Goal: Task Accomplishment & Management: Manage account settings

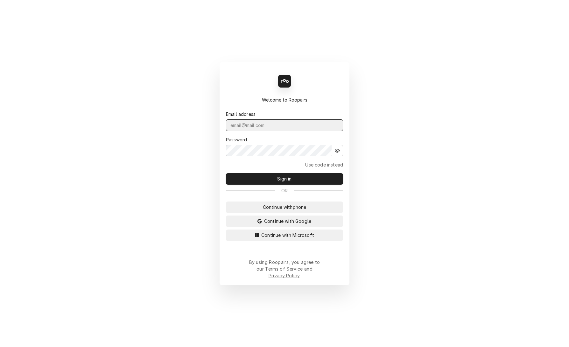
type input "[EMAIL_ADDRESS][DOMAIN_NAME]"
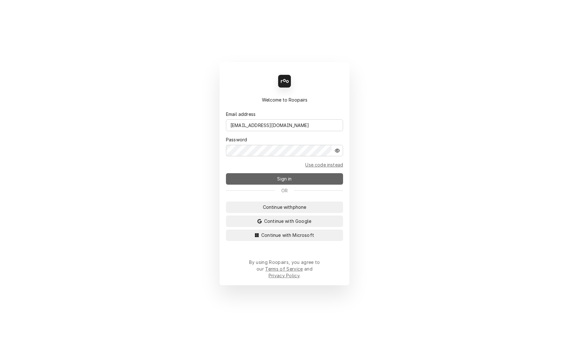
click at [288, 179] on span "Sign in" at bounding box center [284, 178] width 17 height 7
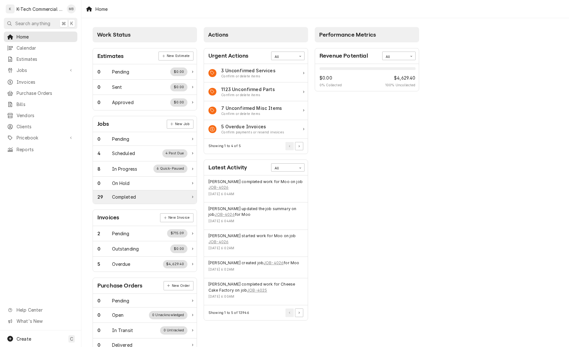
click at [156, 200] on div "29 Completed" at bounding box center [142, 196] width 90 height 7
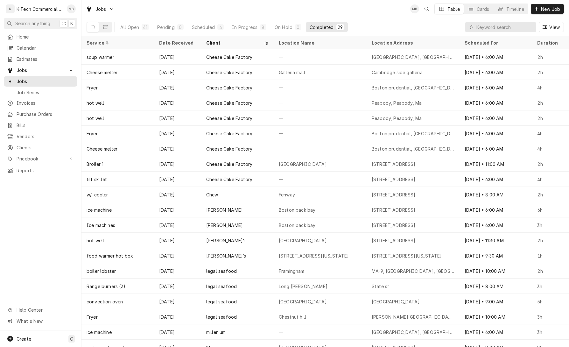
drag, startPoint x: 441, startPoint y: 25, endPoint x: 478, endPoint y: 2, distance: 44.6
click at [477, 17] on div "Jobs MB Table Cards Timeline New Job All Open 41 Pending 0 Scheduled 4 In Progr…" at bounding box center [324, 18] width 487 height 36
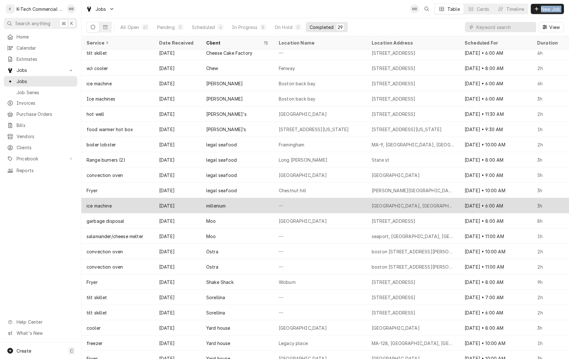
scroll to position [128, 0]
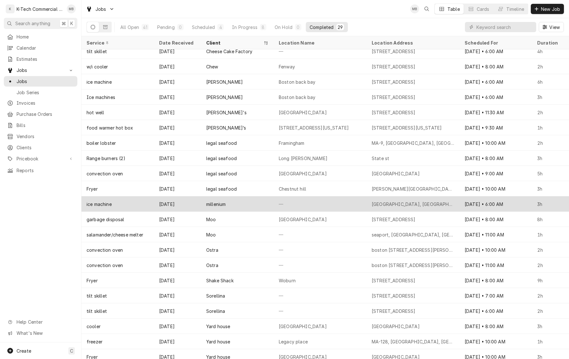
drag, startPoint x: 300, startPoint y: 203, endPoint x: 296, endPoint y: 202, distance: 3.9
click at [300, 203] on div "—" at bounding box center [320, 203] width 93 height 15
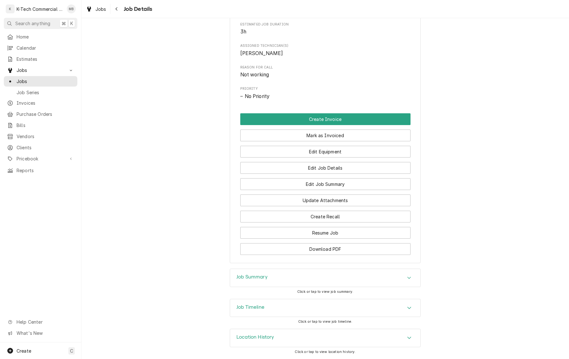
scroll to position [268, 0]
click at [288, 270] on div "Job Summary" at bounding box center [325, 278] width 190 height 18
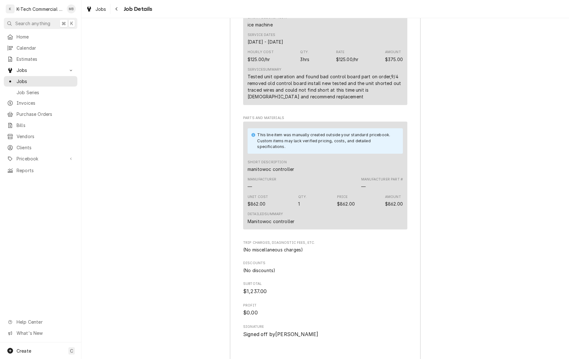
scroll to position [648, 0]
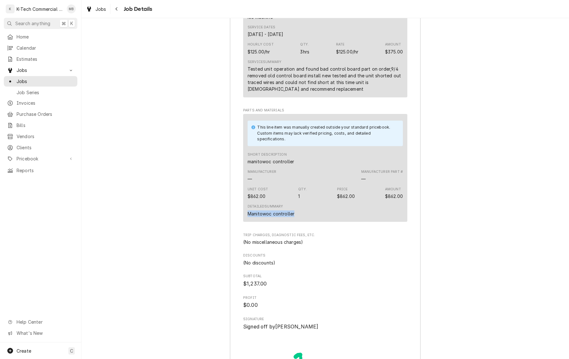
drag, startPoint x: 247, startPoint y: 219, endPoint x: 312, endPoint y: 219, distance: 64.6
click at [312, 219] on div "Detailed Summary Manitowoc controller" at bounding box center [324, 210] width 155 height 17
copy div "Manitowoc controller"
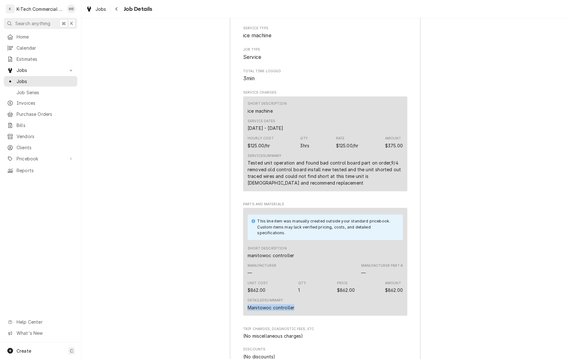
scroll to position [523, 0]
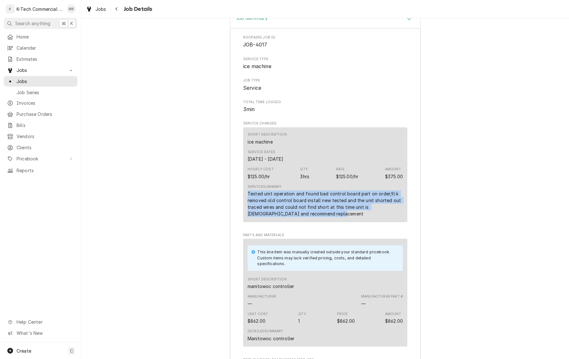
drag, startPoint x: 248, startPoint y: 200, endPoint x: 314, endPoint y: 223, distance: 69.5
click at [314, 219] on div "Service Summary Tested unit operation and found bad control board part on order…" at bounding box center [324, 200] width 155 height 37
copy div "Tested unit operation and found bad control board part on order,9/4 removed old…"
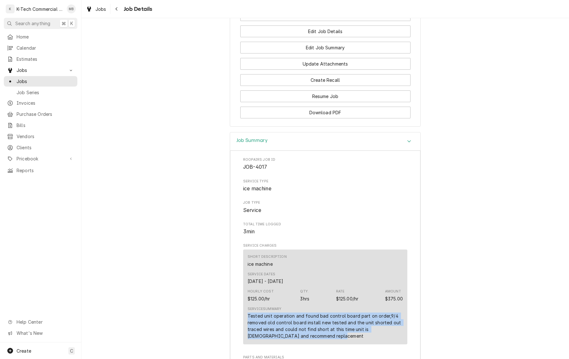
scroll to position [349, 0]
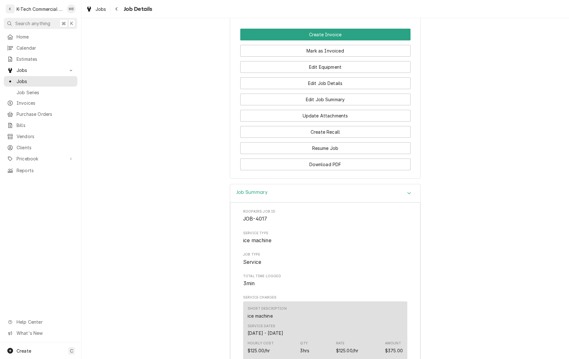
drag, startPoint x: 340, startPoint y: 56, endPoint x: 314, endPoint y: 117, distance: 66.4
click at [340, 56] on button "Mark as Invoiced" at bounding box center [325, 51] width 170 height 12
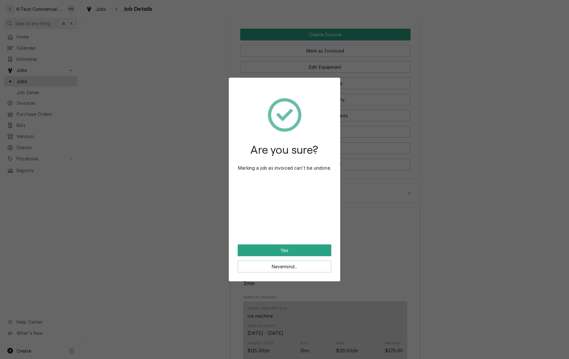
drag, startPoint x: 288, startPoint y: 250, endPoint x: 47, endPoint y: 125, distance: 270.9
click at [288, 250] on button "Yes" at bounding box center [285, 250] width 94 height 12
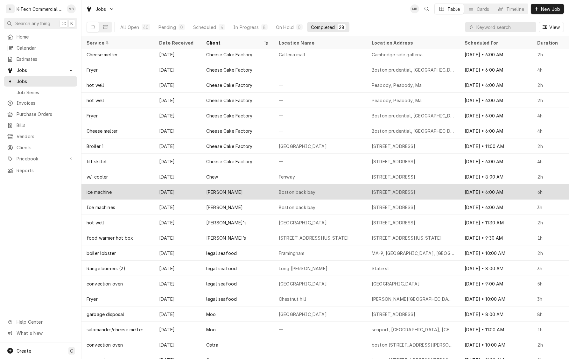
scroll to position [18, 0]
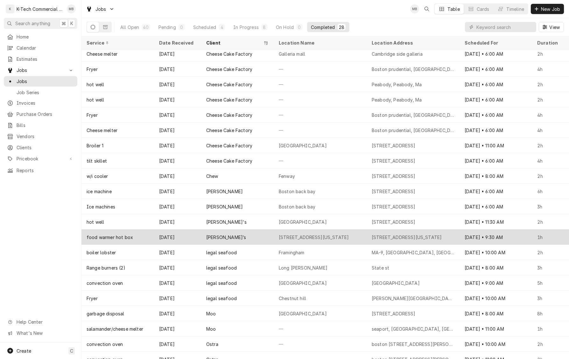
click at [345, 234] on div "1744 Washington st" at bounding box center [320, 236] width 93 height 15
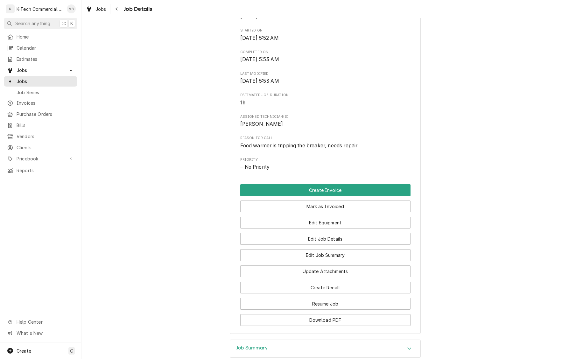
scroll to position [211, 0]
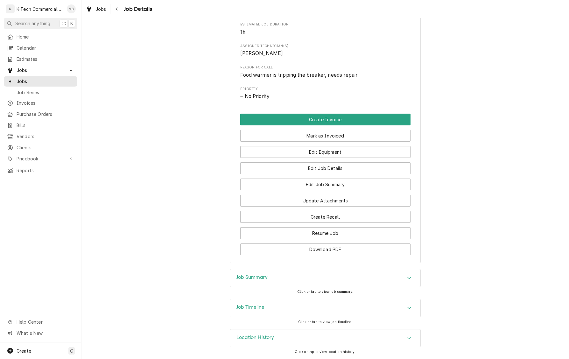
click at [306, 273] on div "Job Summary" at bounding box center [325, 278] width 190 height 18
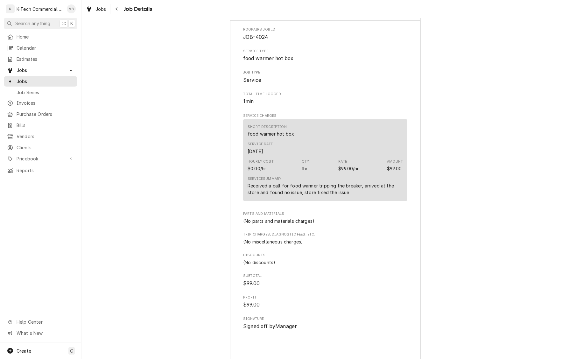
scroll to position [533, 0]
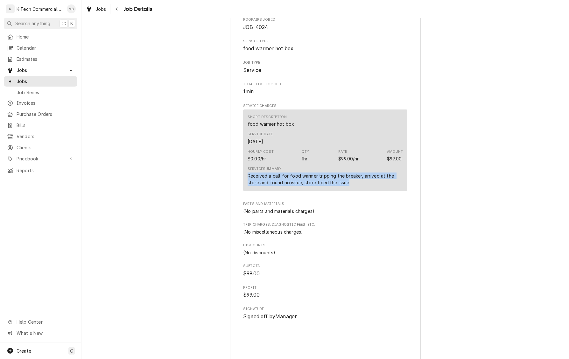
drag, startPoint x: 247, startPoint y: 197, endPoint x: 366, endPoint y: 204, distance: 119.8
click at [366, 191] on div "Short Description food warmer hot box Service Date [DATE] Hourly Cost $0.00/hr …" at bounding box center [325, 149] width 164 height 81
copy div "Received a call for food warmer tripping the breaker, arrived at the store and …"
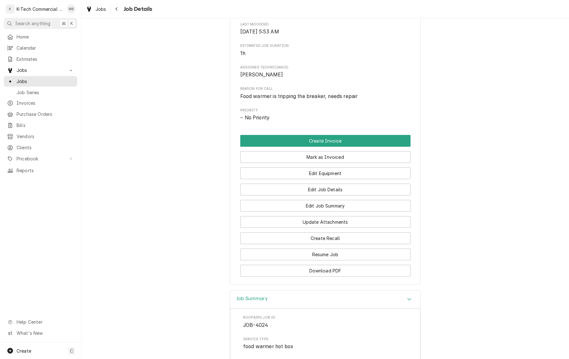
scroll to position [236, 0]
drag, startPoint x: 344, startPoint y: 175, endPoint x: 335, endPoint y: 200, distance: 26.7
click at [343, 163] on button "Mark as Invoiced" at bounding box center [325, 157] width 170 height 12
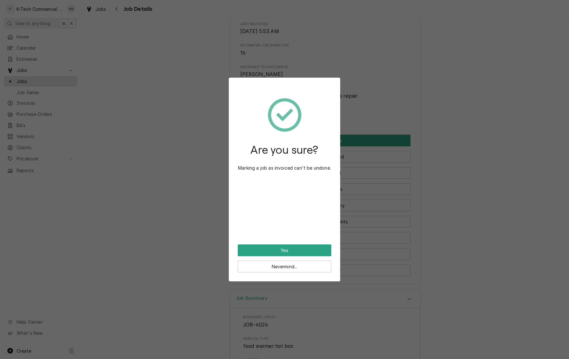
drag, startPoint x: 303, startPoint y: 253, endPoint x: 121, endPoint y: 200, distance: 190.0
click at [303, 253] on button "Yes" at bounding box center [285, 250] width 94 height 12
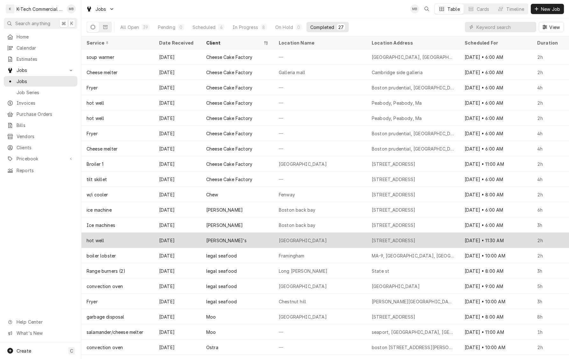
click at [318, 241] on div "Burlington" at bounding box center [320, 240] width 93 height 15
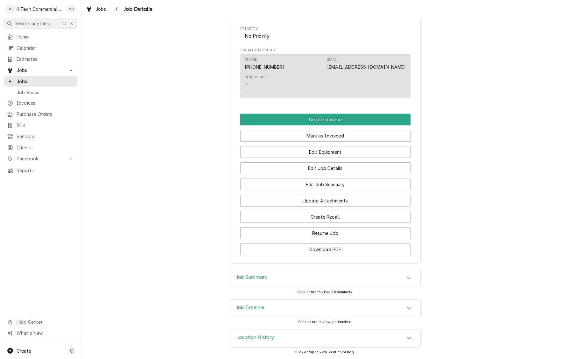
click at [317, 273] on div "Job Summary" at bounding box center [325, 278] width 190 height 18
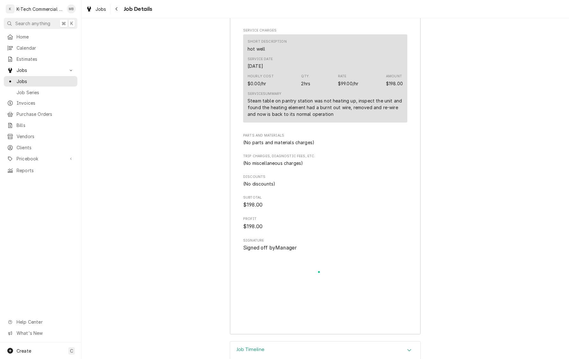
scroll to position [667, 0]
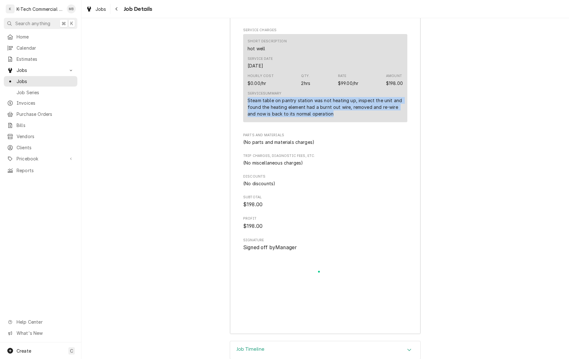
drag, startPoint x: 246, startPoint y: 115, endPoint x: 349, endPoint y: 136, distance: 104.9
click at [349, 125] on div "Short Description hot well Service Date [DATE] Hourly Cost $0.00/hr Qty. 2hrs R…" at bounding box center [325, 79] width 164 height 91
copy div "Steam table on pantry station was not heating up, inspect the unit and found th…"
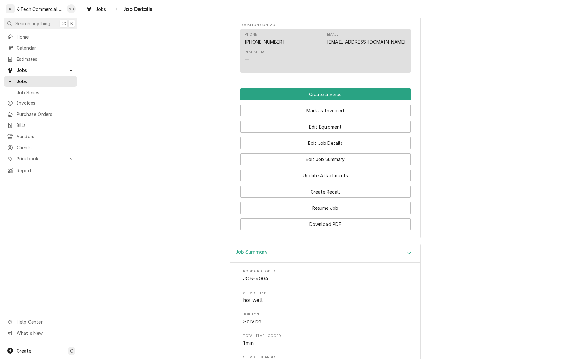
scroll to position [338, 0]
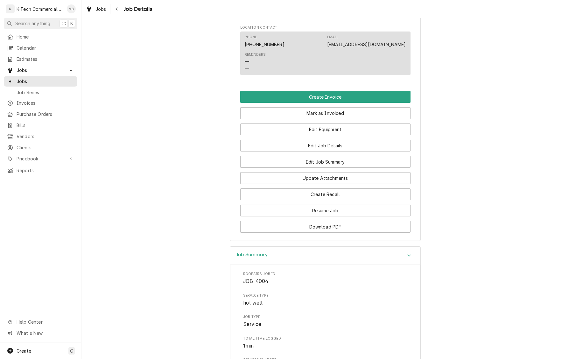
drag, startPoint x: 337, startPoint y: 126, endPoint x: 330, endPoint y: 138, distance: 14.0
click at [337, 119] on button "Mark as Invoiced" at bounding box center [325, 113] width 170 height 12
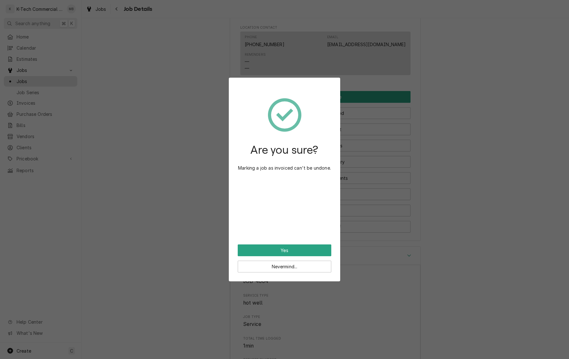
click at [296, 252] on button "Yes" at bounding box center [285, 250] width 94 height 12
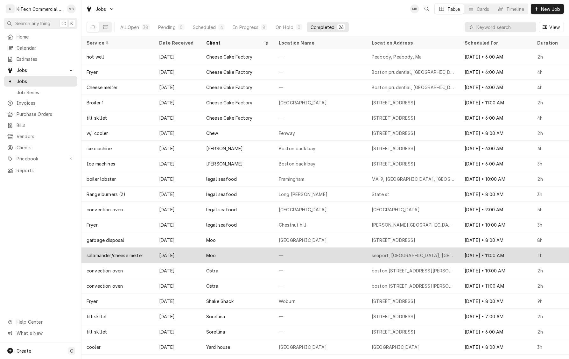
scroll to position [63, 0]
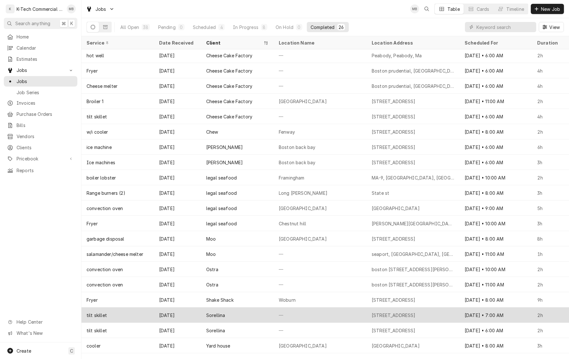
click at [297, 310] on div "—" at bounding box center [320, 314] width 93 height 15
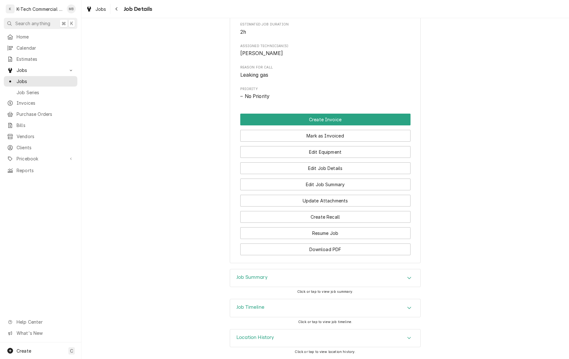
click at [298, 275] on div "Job Summary" at bounding box center [325, 278] width 190 height 18
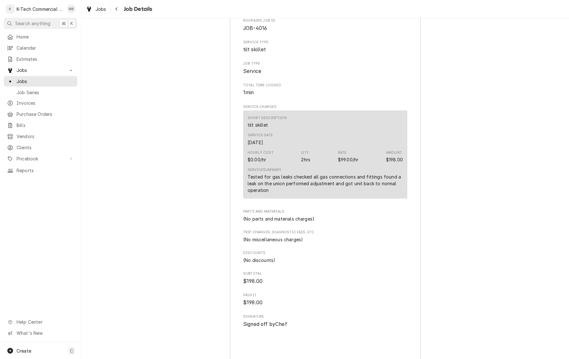
scroll to position [549, 0]
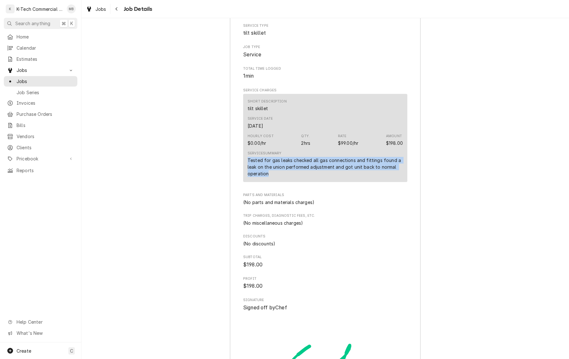
drag, startPoint x: 248, startPoint y: 175, endPoint x: 274, endPoint y: 188, distance: 29.2
click at [274, 177] on div "Tested for gas leaks checked all gas connections and fittings found a leak on t…" at bounding box center [324, 167] width 155 height 20
copy div "Tested for gas leaks checked all gas connections and fittings found a leak on t…"
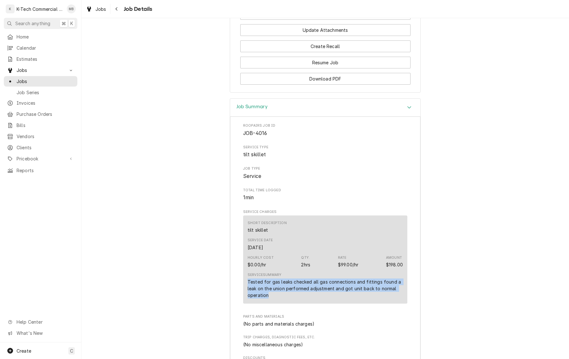
scroll to position [282, 0]
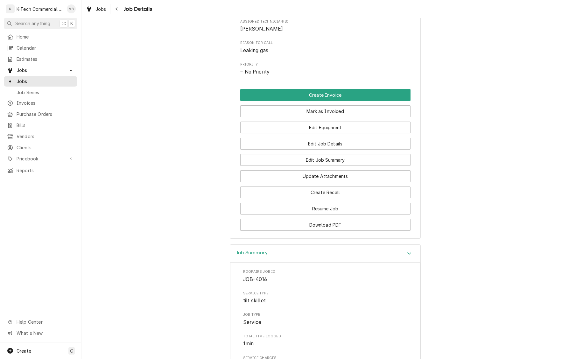
click at [325, 117] on button "Mark as Invoiced" at bounding box center [325, 111] width 170 height 12
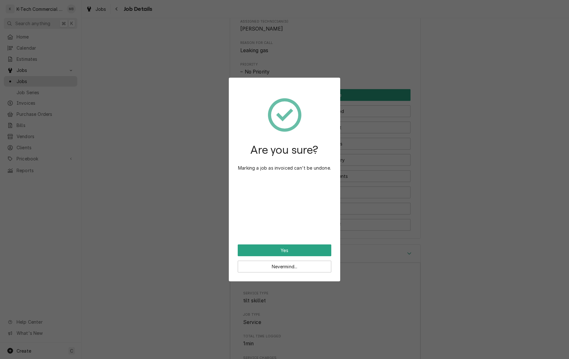
click at [279, 247] on button "Yes" at bounding box center [285, 250] width 94 height 12
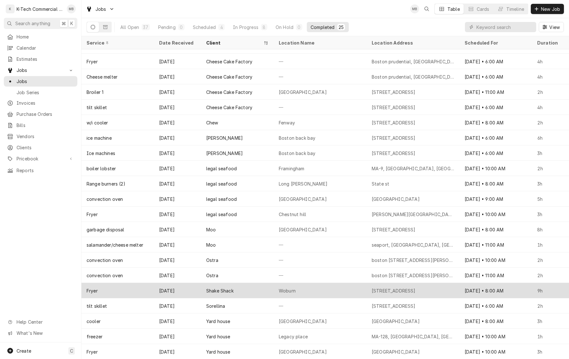
scroll to position [72, 0]
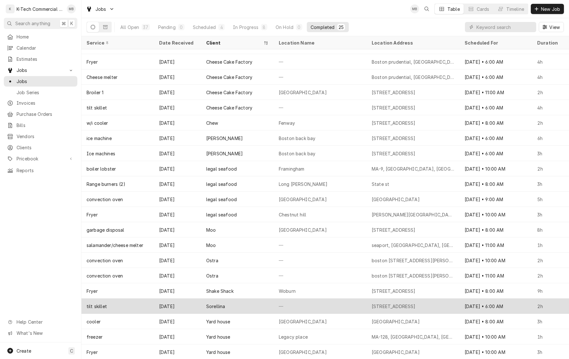
click at [301, 300] on div "—" at bounding box center [320, 305] width 93 height 15
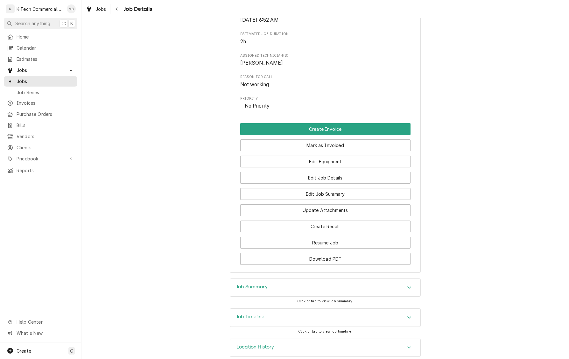
click at [300, 296] on div "Job Summary" at bounding box center [325, 288] width 190 height 18
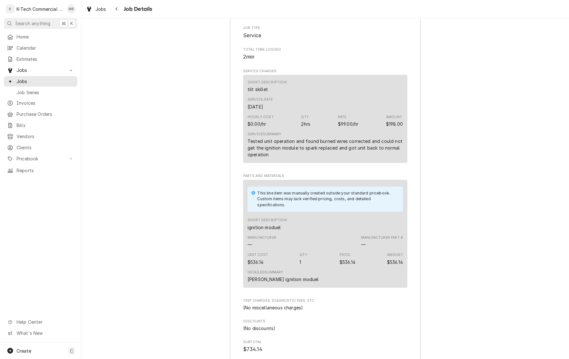
scroll to position [571, 0]
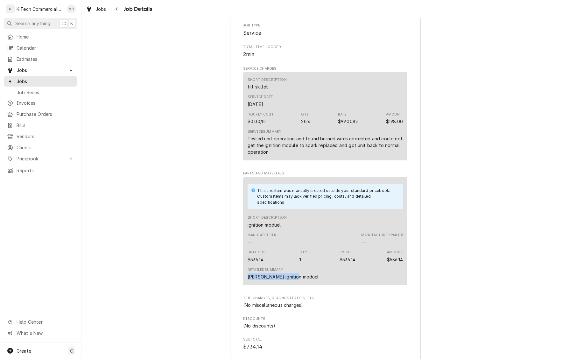
drag, startPoint x: 248, startPoint y: 291, endPoint x: 315, endPoint y: 292, distance: 66.5
click at [315, 282] on div "Detailed Summary [PERSON_NAME] ignition moduel" at bounding box center [324, 273] width 155 height 17
copy div "[PERSON_NAME] ignition moduel"
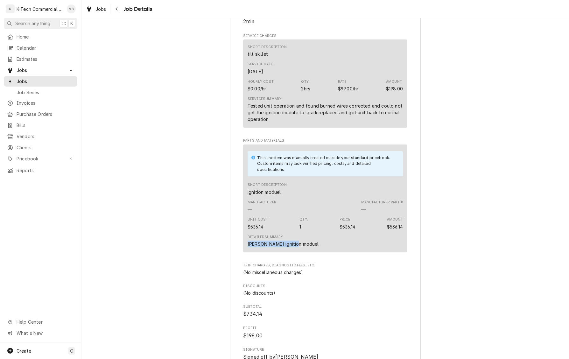
scroll to position [602, 0]
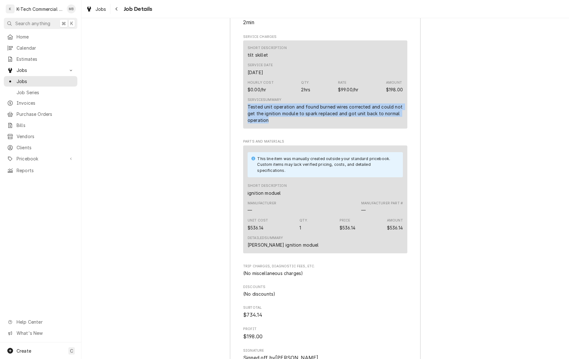
drag, startPoint x: 260, startPoint y: 127, endPoint x: 284, endPoint y: 135, distance: 25.4
click at [284, 123] on div "Tested unit operation and found burned wires corrected and could not get the ig…" at bounding box center [324, 113] width 155 height 20
copy div "Tested unit operation and found burned wires corrected and could not get the ig…"
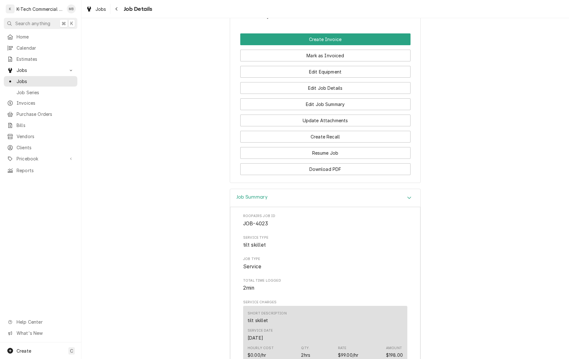
scroll to position [190, 0]
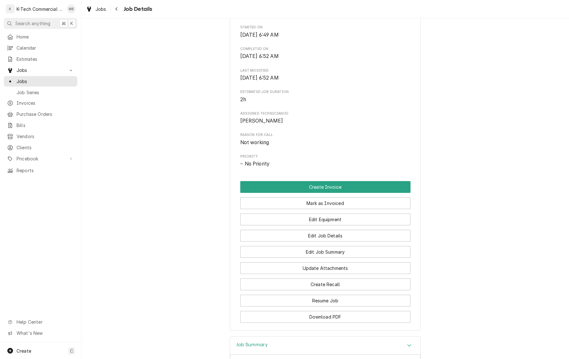
drag, startPoint x: 332, startPoint y: 216, endPoint x: 291, endPoint y: 255, distance: 56.9
click at [332, 209] on button "Mark as Invoiced" at bounding box center [325, 203] width 170 height 12
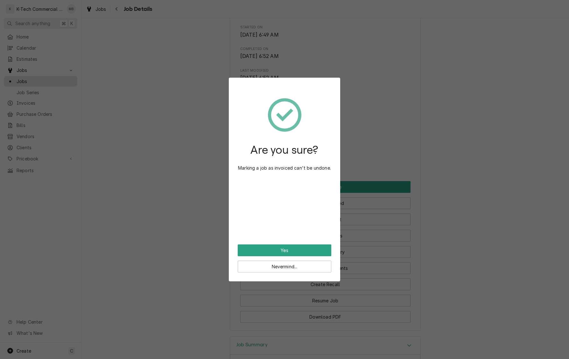
click at [274, 244] on div "Are you sure? Marking a job as invoiced can't be undone." at bounding box center [285, 166] width 94 height 158
click at [274, 251] on button "Yes" at bounding box center [285, 250] width 94 height 12
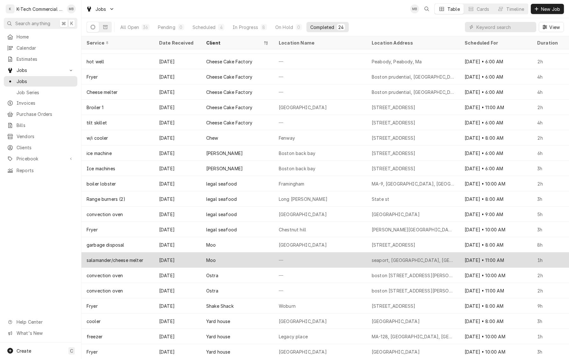
scroll to position [56, 0]
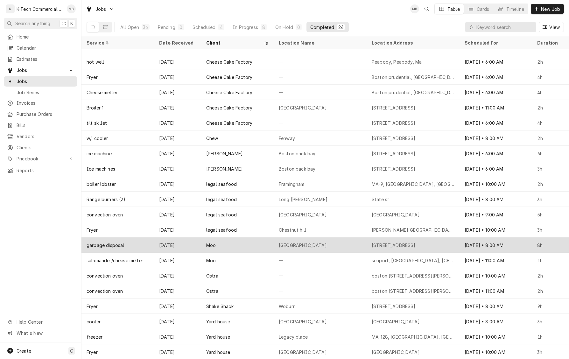
click at [300, 242] on div "[GEOGRAPHIC_DATA]" at bounding box center [303, 245] width 48 height 7
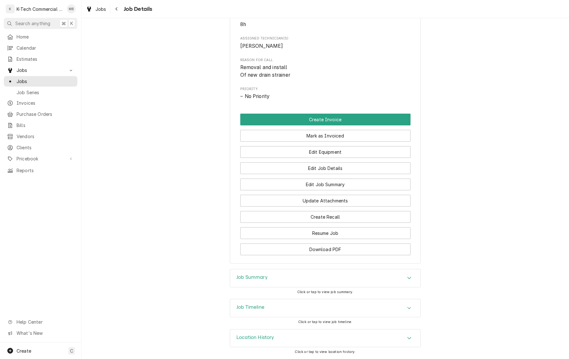
scroll to position [283, 0]
click at [286, 280] on div "Job Summary" at bounding box center [325, 278] width 190 height 18
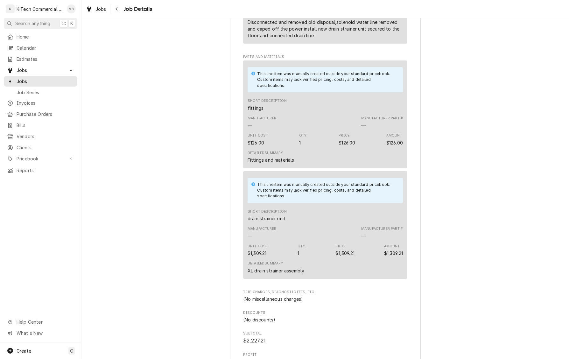
scroll to position [0, 0]
drag, startPoint x: 247, startPoint y: 284, endPoint x: 317, endPoint y: 285, distance: 69.7
click at [317, 276] on div "Detailed Summary XL drain strainer assembly" at bounding box center [324, 267] width 155 height 17
copy div "XL drain strainer assembly"
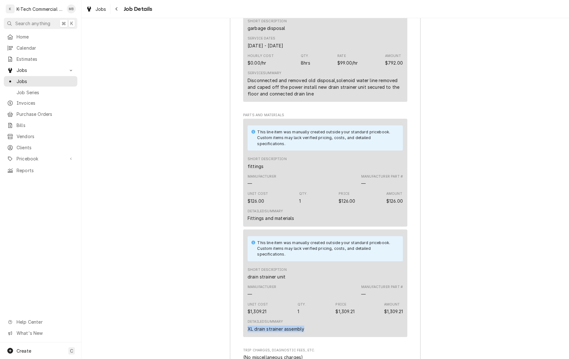
scroll to position [640, 0]
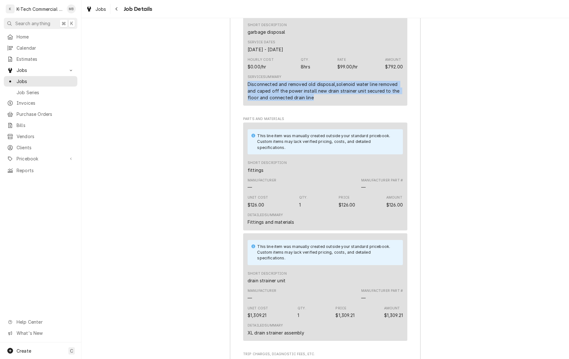
drag, startPoint x: 248, startPoint y: 97, endPoint x: 327, endPoint y: 114, distance: 80.6
click at [327, 103] on div "Service Summary Disconnected and removed old disposal,solenoid water line remov…" at bounding box center [324, 87] width 155 height 31
copy div "Disconnected and removed old disposal,solenoid water line removed and caped off…"
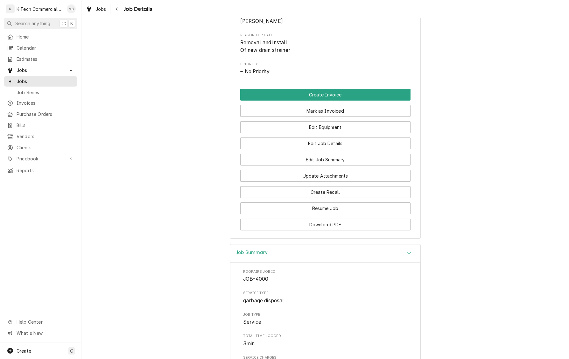
scroll to position [316, 0]
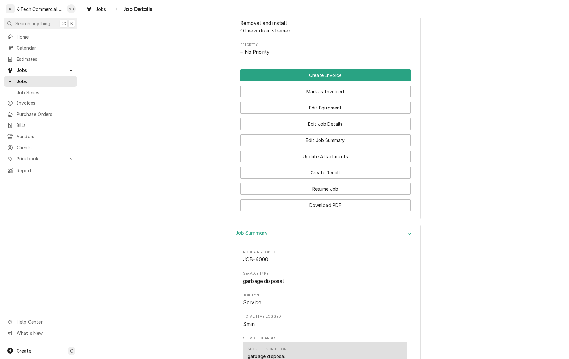
drag, startPoint x: 344, startPoint y: 101, endPoint x: 336, endPoint y: 108, distance: 9.9
click at [344, 97] on button "Mark as Invoiced" at bounding box center [325, 92] width 170 height 12
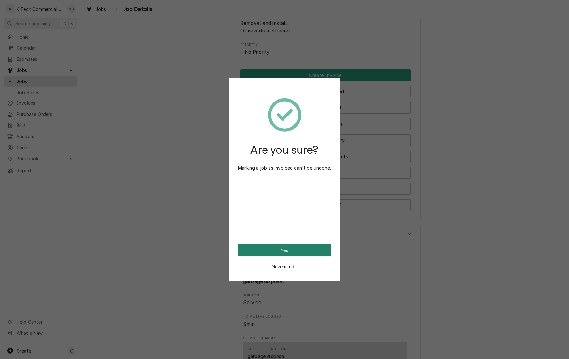
click at [282, 252] on button "Yes" at bounding box center [285, 250] width 94 height 12
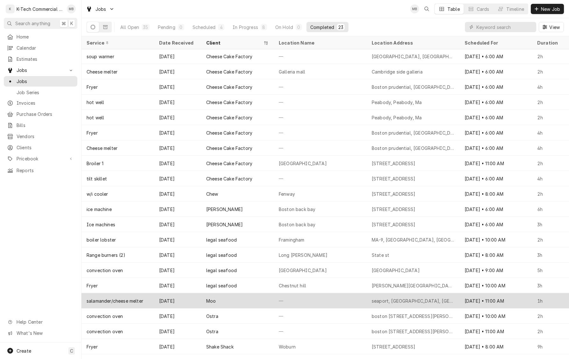
click at [259, 303] on div "Moo" at bounding box center [237, 300] width 73 height 15
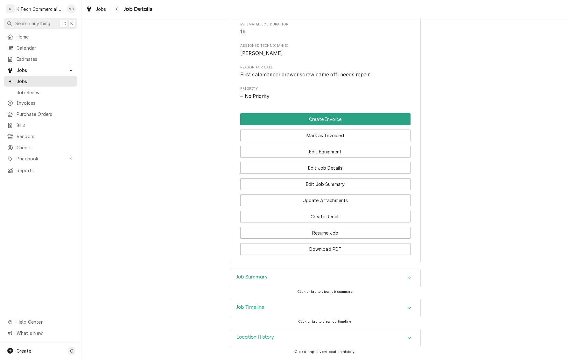
click at [292, 278] on div "Job Summary" at bounding box center [325, 278] width 190 height 18
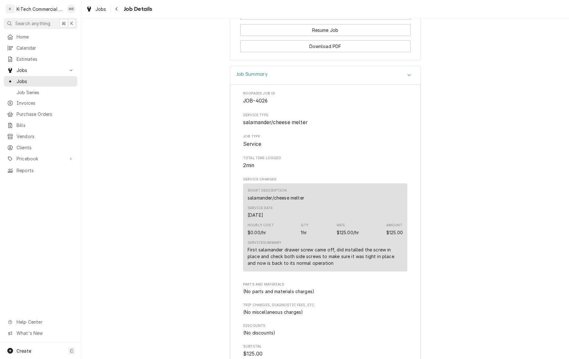
scroll to position [509, 0]
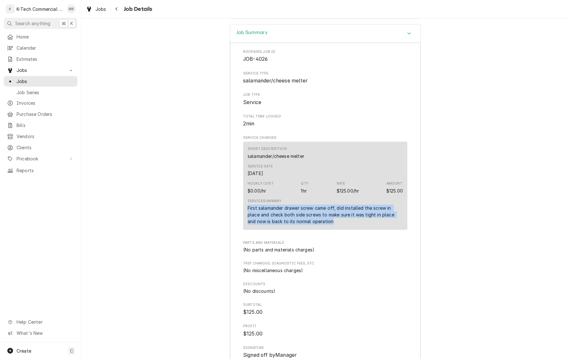
drag, startPoint x: 248, startPoint y: 214, endPoint x: 404, endPoint y: 228, distance: 156.2
click at [404, 228] on div "Short Description salamander/cheese melter Service Date Sep 4, 2025 Hourly Cost…" at bounding box center [325, 186] width 164 height 88
copy div "First salamander drawer screw came off, did installed the screw in place and ch…"
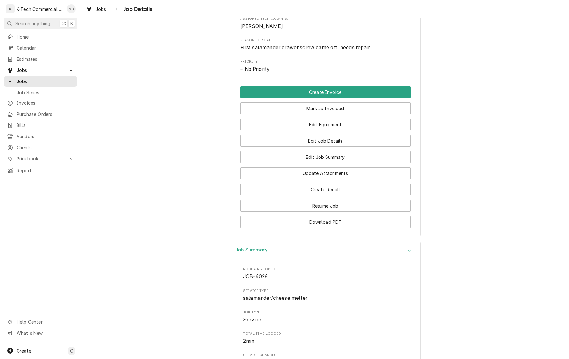
scroll to position [202, 0]
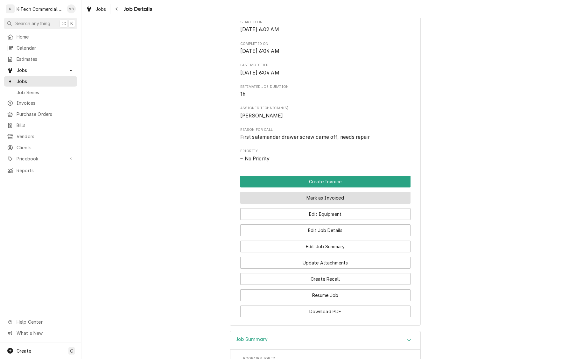
click at [346, 202] on button "Mark as Invoiced" at bounding box center [325, 198] width 170 height 12
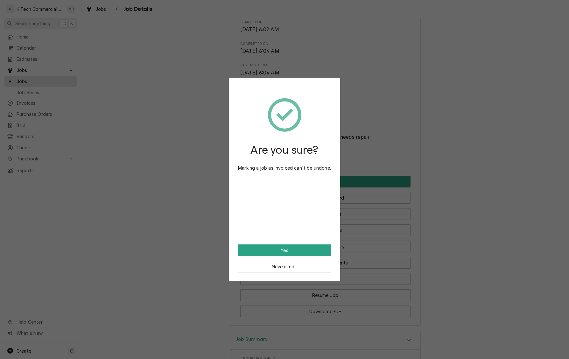
drag, startPoint x: 274, startPoint y: 250, endPoint x: 208, endPoint y: 238, distance: 67.2
click at [272, 249] on button "Yes" at bounding box center [285, 250] width 94 height 12
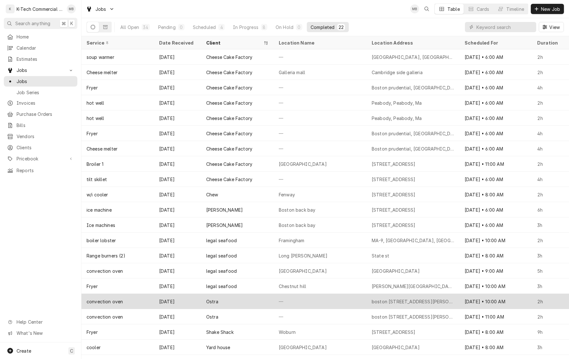
click at [257, 301] on div "Ostra" at bounding box center [237, 301] width 73 height 15
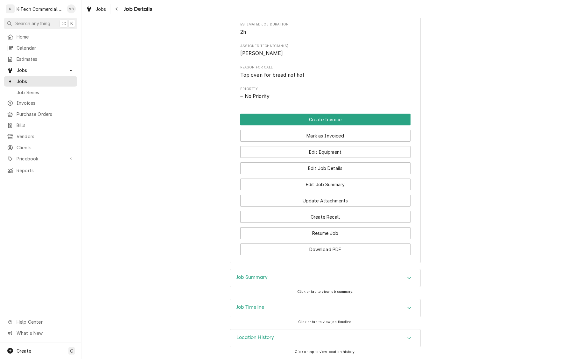
click at [347, 275] on div "Job Summary" at bounding box center [325, 278] width 190 height 18
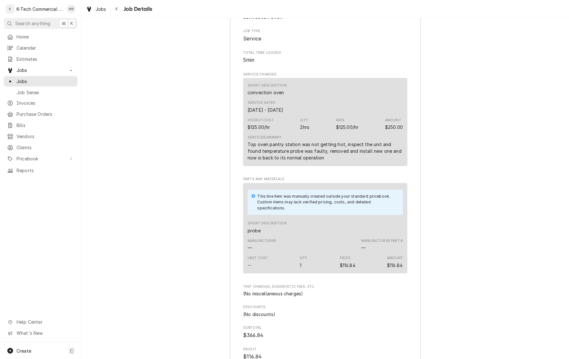
scroll to position [598, 0]
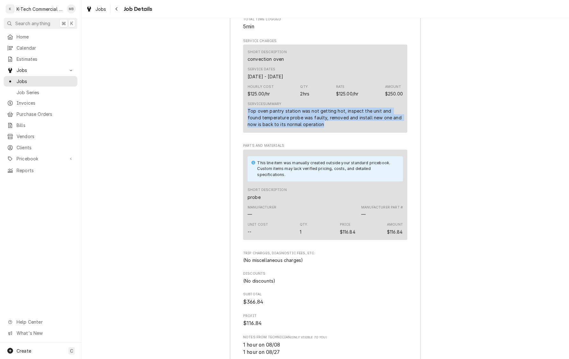
drag, startPoint x: 249, startPoint y: 123, endPoint x: 332, endPoint y: 139, distance: 84.8
click at [332, 128] on div "Top oven pantry station was not getting hot, inspect the unit and found tempera…" at bounding box center [324, 118] width 155 height 20
copy div "Top oven pantry station was not getting hot, inspect the unit and found tempera…"
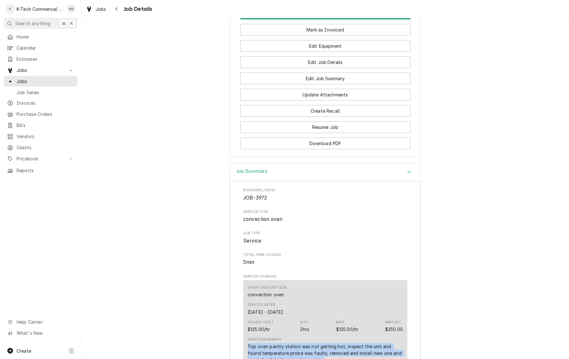
scroll to position [266, 0]
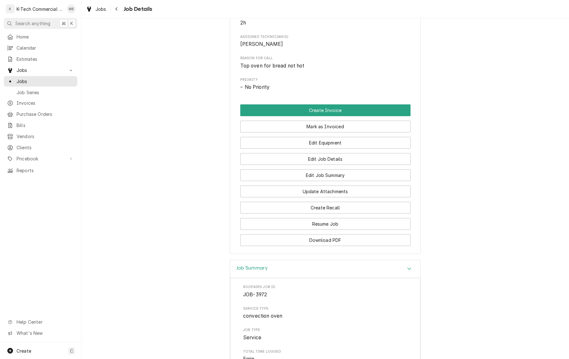
drag, startPoint x: 347, startPoint y: 138, endPoint x: 315, endPoint y: 232, distance: 99.5
click at [347, 132] on button "Mark as Invoiced" at bounding box center [325, 127] width 170 height 12
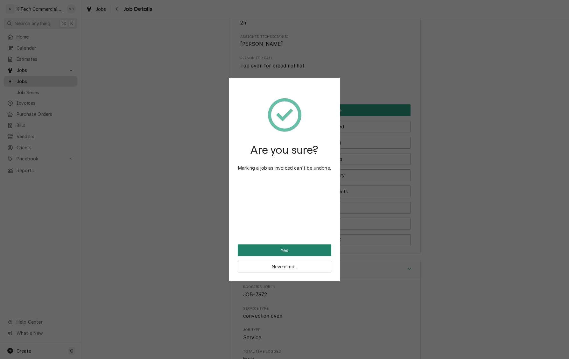
click at [303, 246] on button "Yes" at bounding box center [285, 250] width 94 height 12
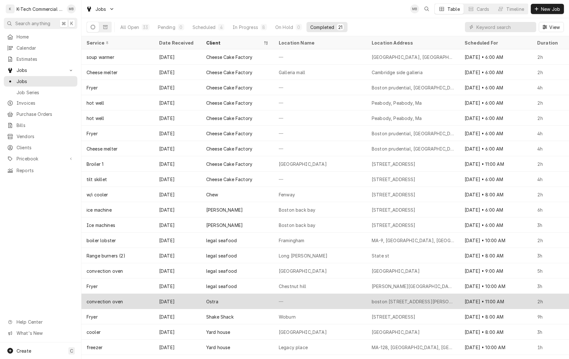
click at [303, 300] on div "—" at bounding box center [320, 301] width 93 height 15
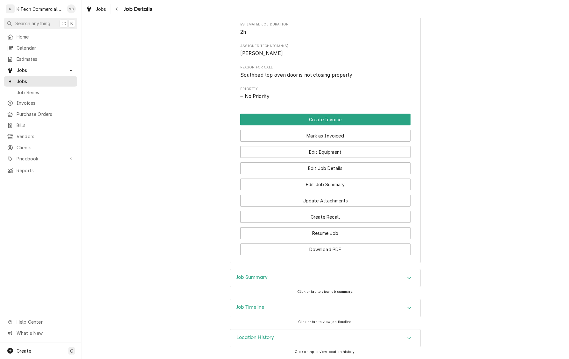
click at [292, 279] on div "Job Summary" at bounding box center [325, 278] width 190 height 18
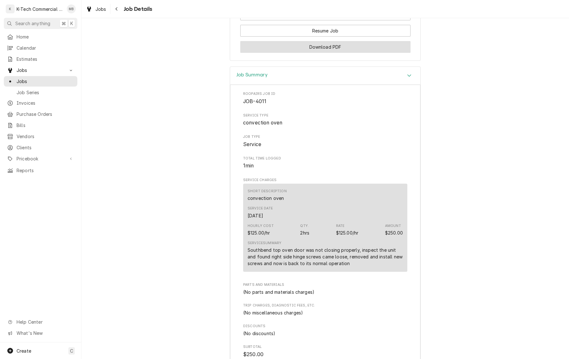
scroll to position [492, 0]
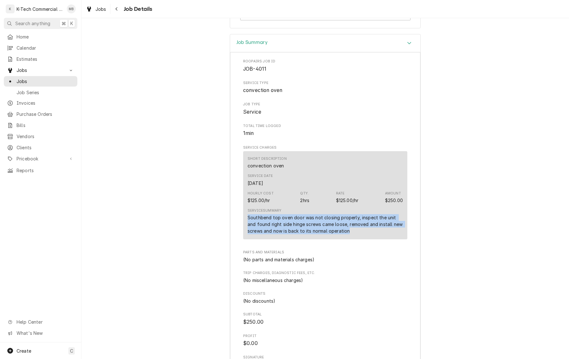
drag, startPoint x: 261, startPoint y: 235, endPoint x: 365, endPoint y: 248, distance: 104.8
click at [365, 236] on div "Service Summary Southbend top oven door was not closing properly, inspect the u…" at bounding box center [324, 221] width 155 height 31
copy div "Southbend top oven door was not closing properly, inspect the unit and found ri…"
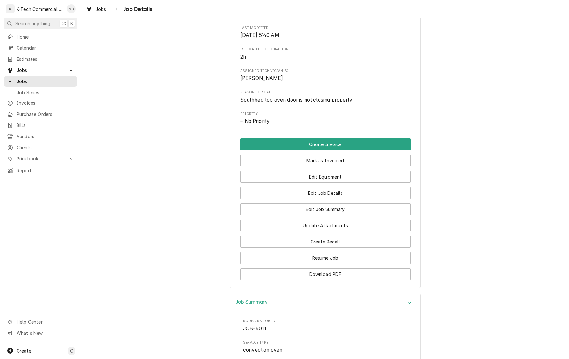
scroll to position [229, 0]
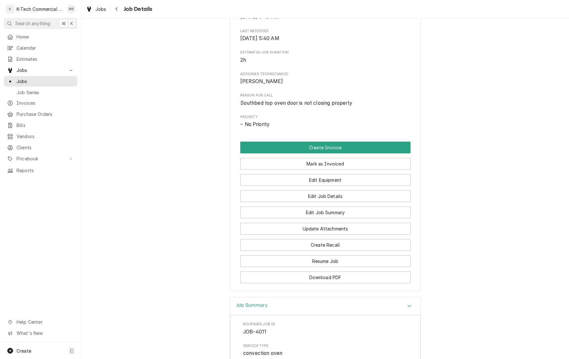
click at [323, 170] on button "Mark as Invoiced" at bounding box center [325, 164] width 170 height 12
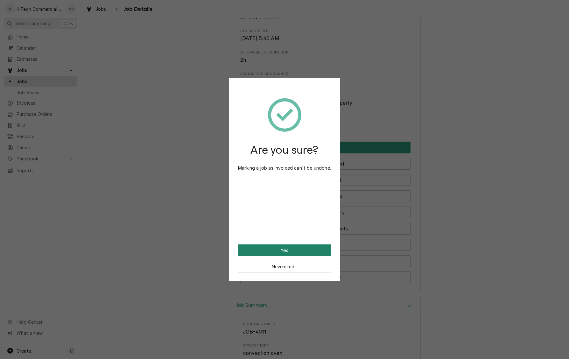
click at [286, 253] on button "Yes" at bounding box center [285, 250] width 94 height 12
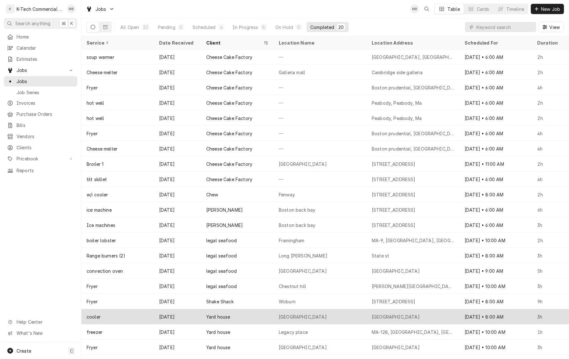
click at [315, 315] on div "[GEOGRAPHIC_DATA]" at bounding box center [320, 316] width 93 height 15
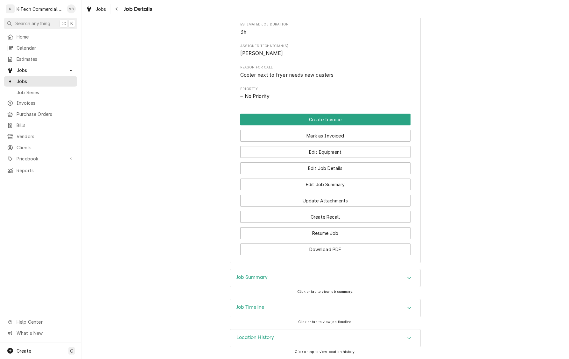
click at [330, 277] on div "Job Summary" at bounding box center [325, 278] width 190 height 18
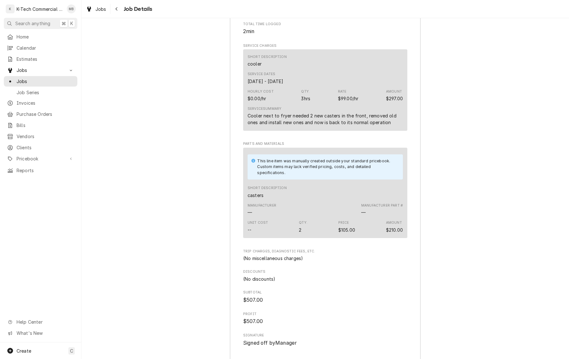
scroll to position [600, 0]
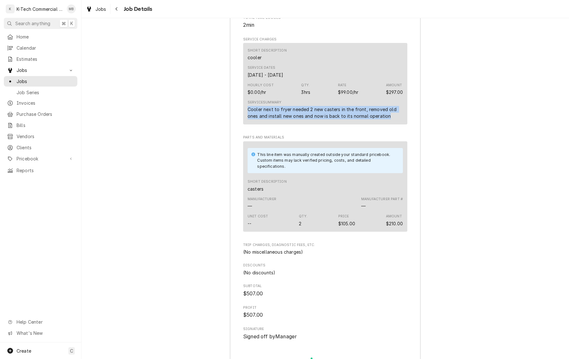
drag, startPoint x: 248, startPoint y: 129, endPoint x: 391, endPoint y: 138, distance: 143.1
click at [391, 119] on div "Cooler next to fryer needed 2 new casters in the front, removed old ones and in…" at bounding box center [324, 112] width 155 height 13
copy div "Cooler next to fryer needed 2 new casters in the front, removed old ones and in…"
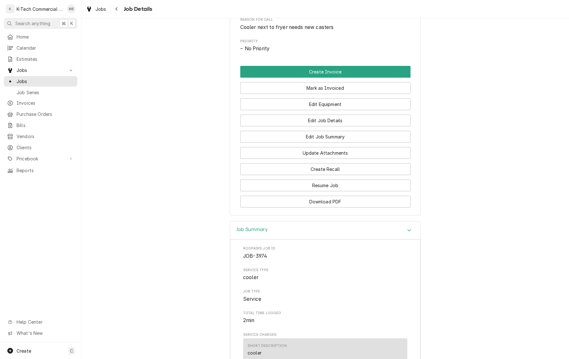
scroll to position [290, 0]
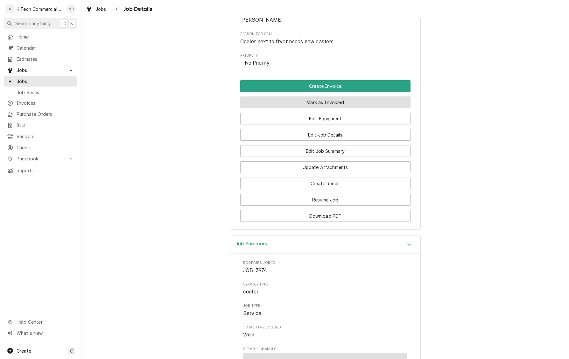
click at [316, 108] on button "Mark as Invoiced" at bounding box center [325, 102] width 170 height 12
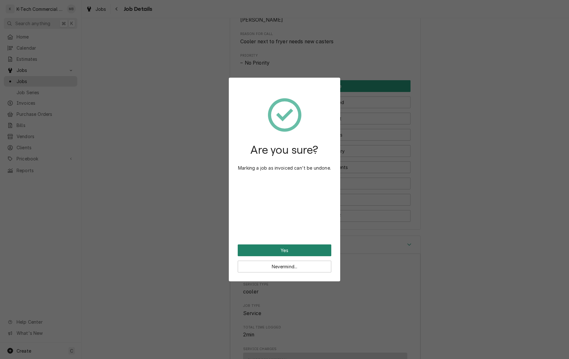
click at [291, 254] on button "Yes" at bounding box center [285, 250] width 94 height 12
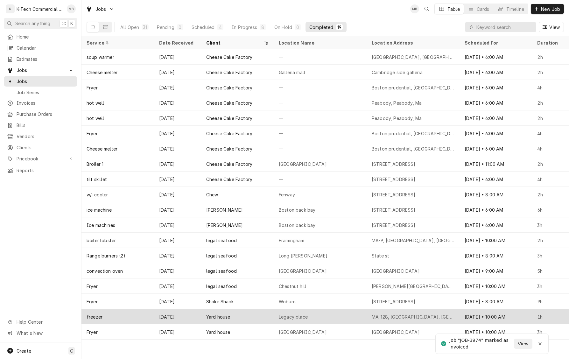
drag, startPoint x: 298, startPoint y: 316, endPoint x: 292, endPoint y: 312, distance: 7.3
click at [298, 316] on div "Legacy place" at bounding box center [293, 316] width 29 height 7
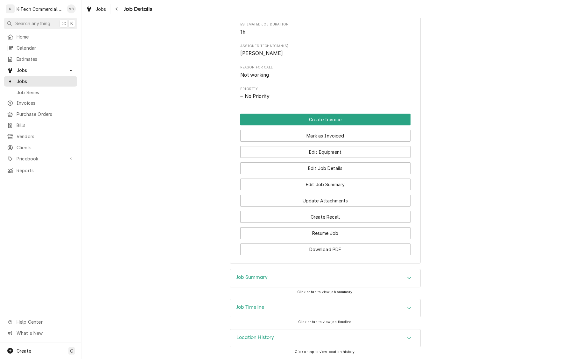
click at [330, 276] on div "Job Summary" at bounding box center [325, 278] width 190 height 18
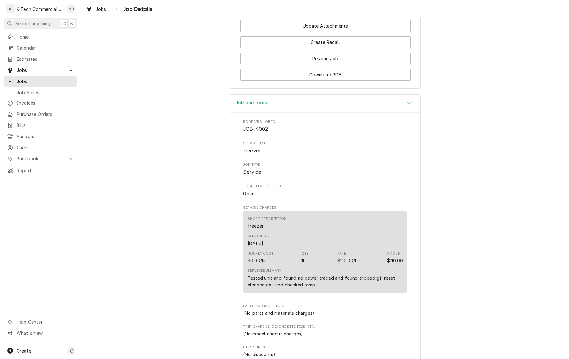
scroll to position [453, 0]
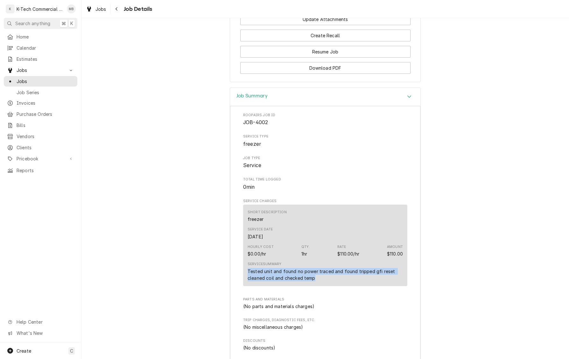
drag, startPoint x: 247, startPoint y: 278, endPoint x: 338, endPoint y: 294, distance: 92.7
click at [338, 289] on div "Short Description freezer Service Date Aug 29, 2025 Hourly Cost $0.00/hr Qty. 1…" at bounding box center [325, 247] width 164 height 84
copy div "Tested unit and found no power traced and found tripped gfi reset cleaned coil …"
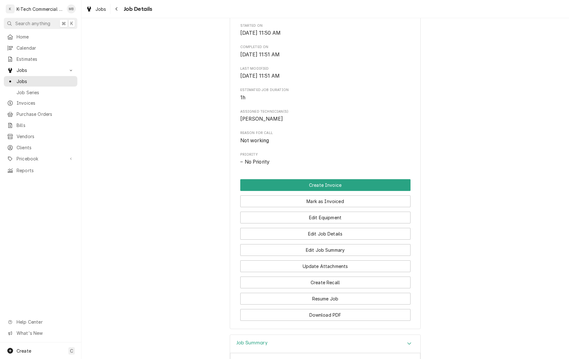
scroll to position [204, 0]
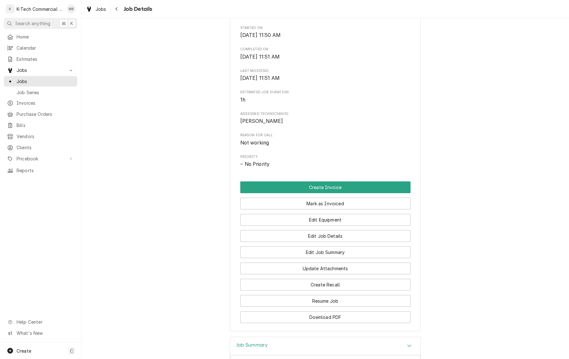
click at [340, 207] on button "Mark as Invoiced" at bounding box center [325, 204] width 170 height 12
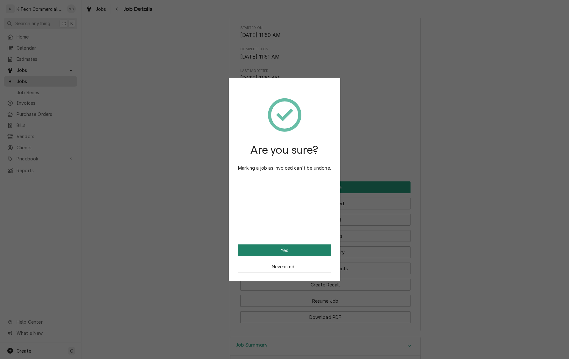
click at [293, 254] on button "Yes" at bounding box center [285, 250] width 94 height 12
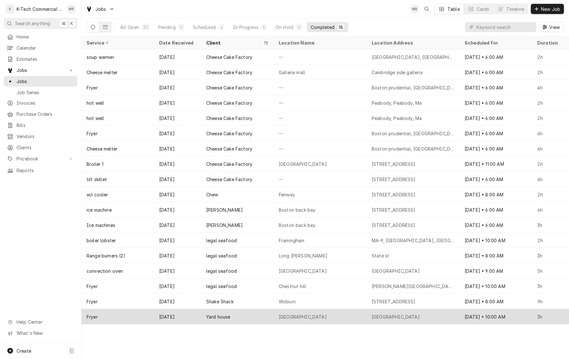
click at [325, 315] on div "Burlington" at bounding box center [320, 316] width 93 height 15
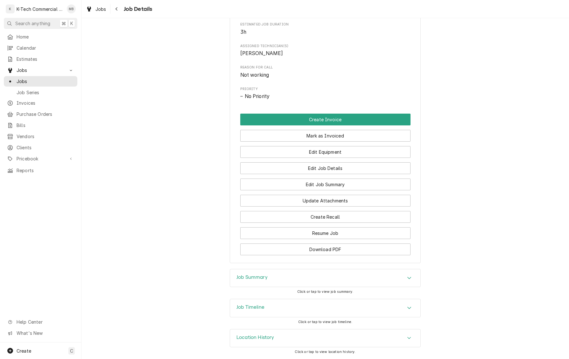
click at [280, 284] on div "Job Summary" at bounding box center [325, 278] width 190 height 18
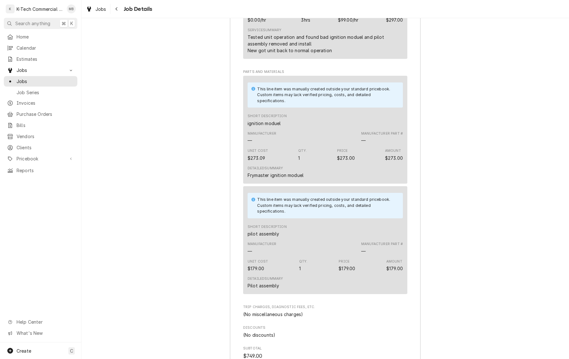
scroll to position [676, 0]
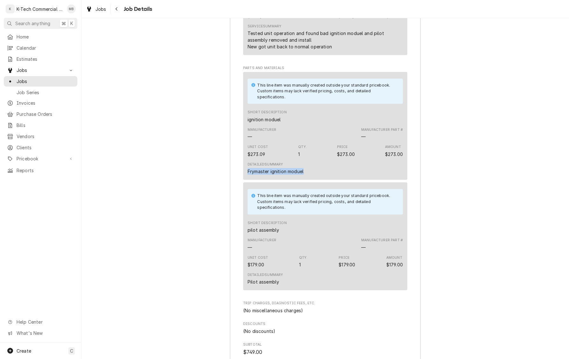
drag, startPoint x: 247, startPoint y: 192, endPoint x: 326, endPoint y: 195, distance: 78.9
click at [326, 177] on div "Detailed Summary Frymaster ignition moduel" at bounding box center [324, 168] width 155 height 17
copy div "Frymaster ignition moduel"
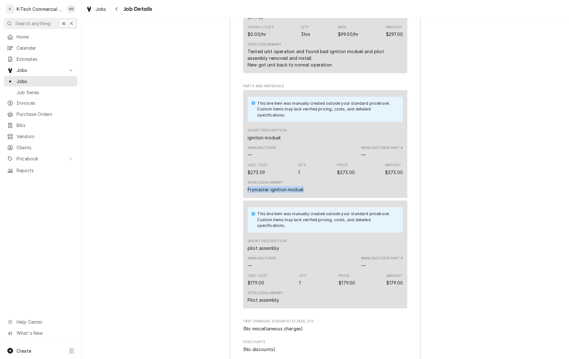
scroll to position [657, 0]
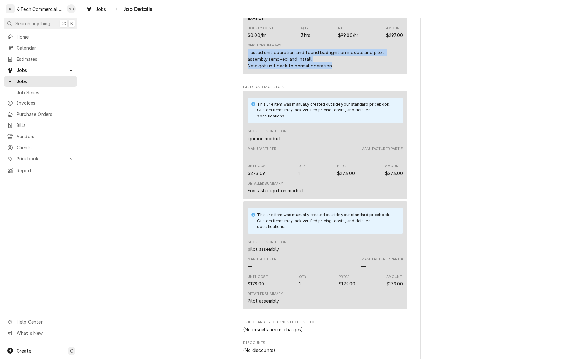
drag, startPoint x: 253, startPoint y: 75, endPoint x: 344, endPoint y: 89, distance: 91.4
click at [344, 69] on div "Tested unit operation and found bad ignition moduel and pilot assembly removed …" at bounding box center [324, 59] width 155 height 20
copy div "Tested unit operation and found bad ignition moduel and pilot assembly removed …"
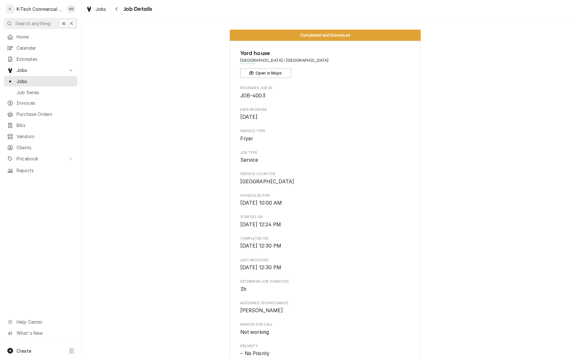
scroll to position [0, 0]
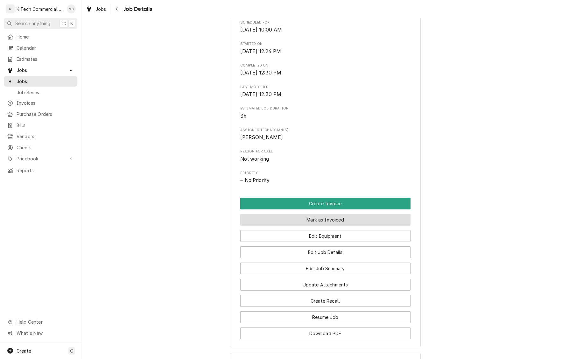
click at [332, 226] on button "Mark as Invoiced" at bounding box center [325, 220] width 170 height 12
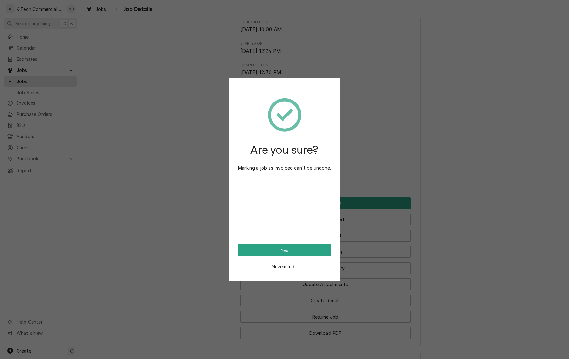
click at [294, 248] on button "Yes" at bounding box center [285, 250] width 94 height 12
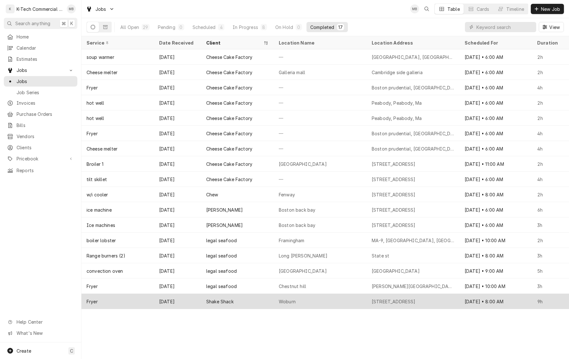
click at [307, 302] on div "Woburn" at bounding box center [320, 301] width 93 height 15
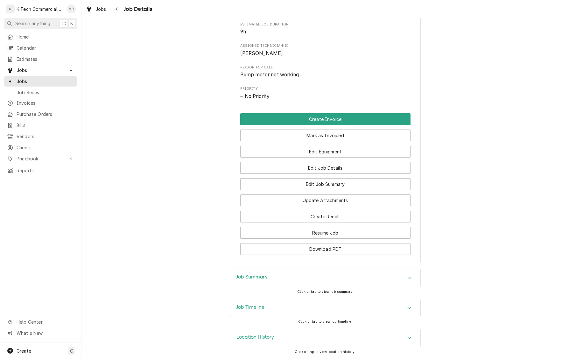
click at [306, 282] on div "Job Summary" at bounding box center [325, 278] width 190 height 18
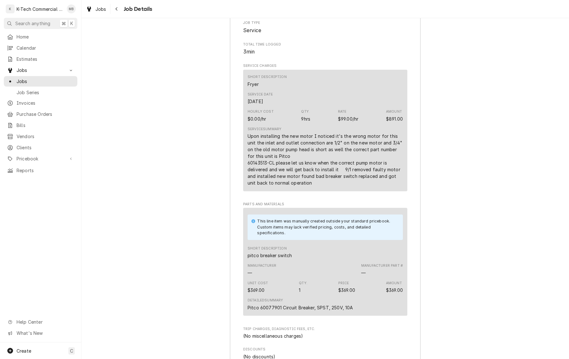
scroll to position [597, 0]
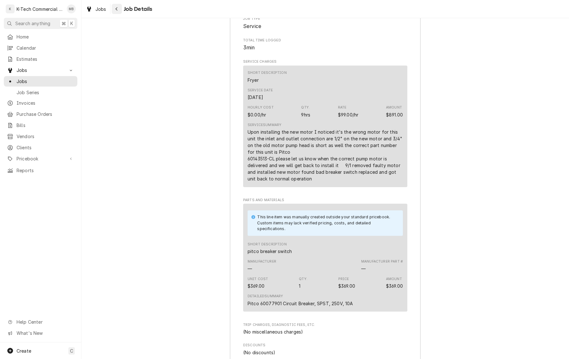
click at [117, 11] on icon "Navigate back" at bounding box center [116, 8] width 2 height 3
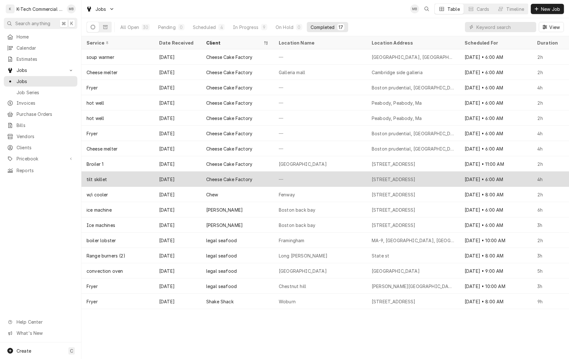
click at [271, 177] on div "Cheese Cake Factory" at bounding box center [237, 178] width 73 height 15
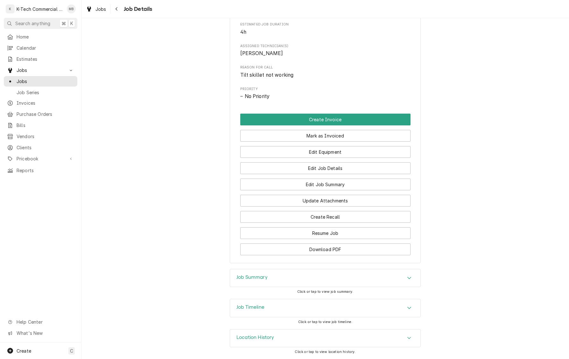
click at [278, 282] on div "Job Summary" at bounding box center [325, 278] width 190 height 18
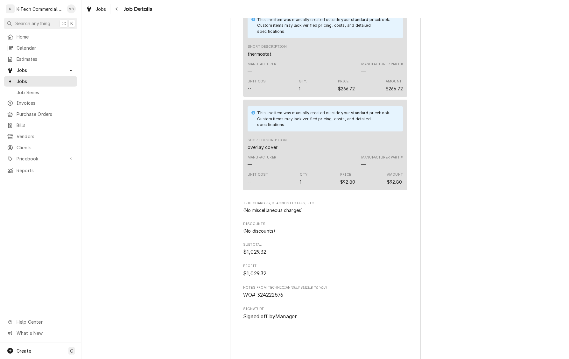
scroll to position [851, 0]
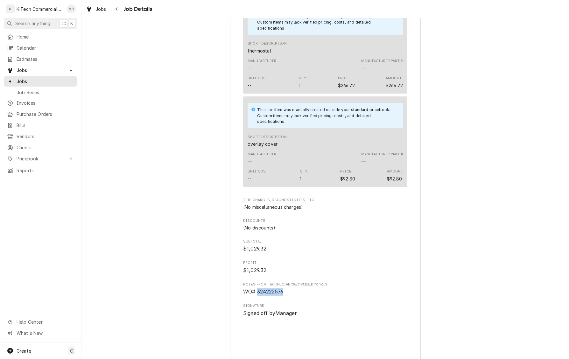
drag, startPoint x: 258, startPoint y: 301, endPoint x: 307, endPoint y: 300, distance: 49.6
click at [308, 296] on span "WO# 324222576" at bounding box center [325, 292] width 164 height 8
copy span "324222576"
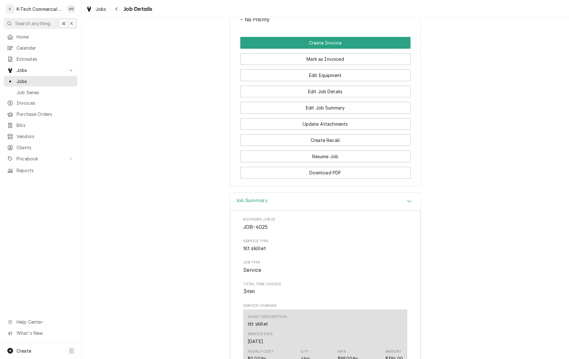
scroll to position [322, 0]
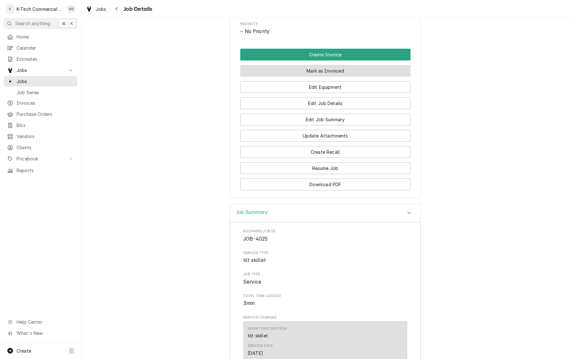
click at [337, 76] on button "Mark as Invoiced" at bounding box center [325, 71] width 170 height 12
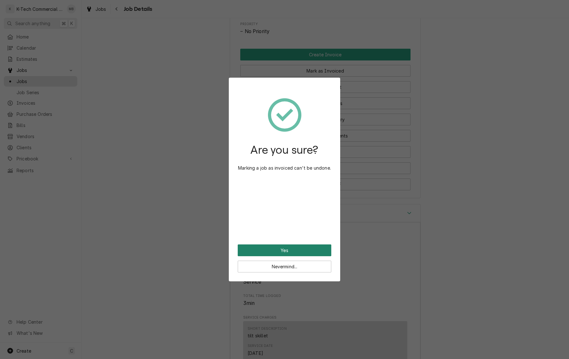
click at [288, 248] on button "Yes" at bounding box center [285, 250] width 94 height 12
